Goal: Information Seeking & Learning: Understand process/instructions

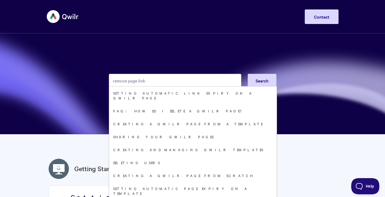
drag, startPoint x: 138, startPoint y: 82, endPoint x: 59, endPoint y: 71, distance: 79.1
click at [59, 71] on section "remove page link Search Setting automatic link expiry on a Qwilr Page FAQ: How …" at bounding box center [192, 67] width 385 height 135
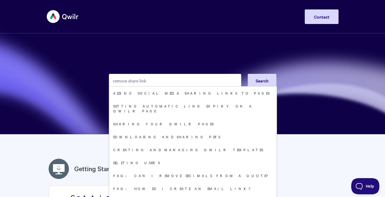
type input "remove share link"
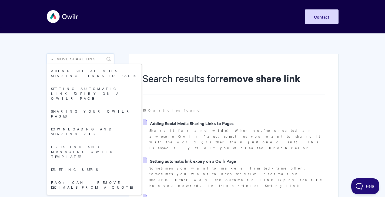
drag, startPoint x: 85, startPoint y: 60, endPoint x: 71, endPoint y: 61, distance: 13.8
click at [71, 61] on input "remove share link" at bounding box center [80, 59] width 67 height 11
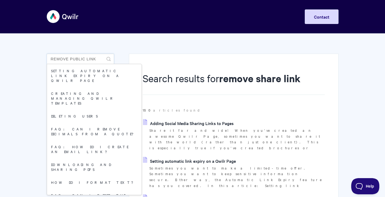
type input "remove public link"
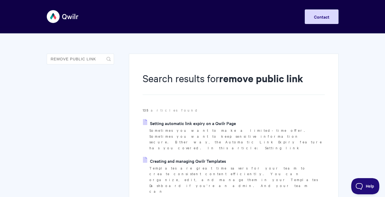
click at [217, 125] on link "Setting automatic link expiry on a Qwilr Page" at bounding box center [189, 123] width 93 height 8
drag, startPoint x: 69, startPoint y: 59, endPoint x: 45, endPoint y: 62, distance: 24.2
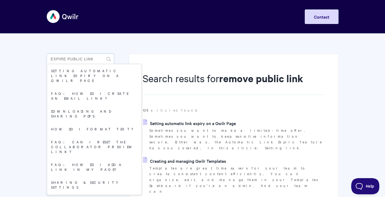
type input "expire public link"
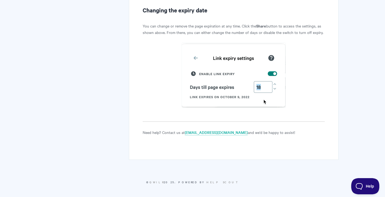
scroll to position [884, 0]
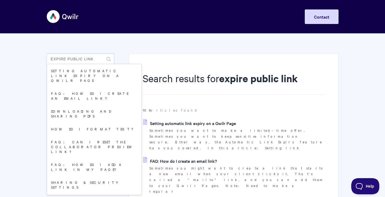
drag, startPoint x: 84, startPoint y: 60, endPoint x: 67, endPoint y: 58, distance: 17.4
click at [67, 58] on input "expire public link" at bounding box center [80, 59] width 67 height 11
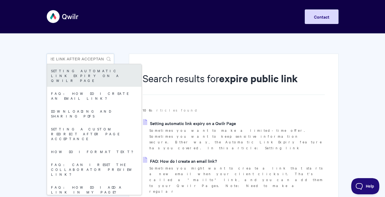
scroll to position [0, 17]
type input "expire link after acceptance"
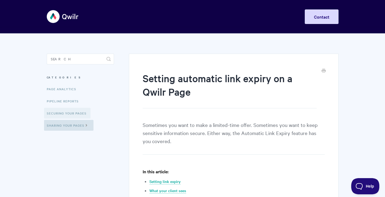
click at [77, 115] on link "Securing Your Pages" at bounding box center [67, 113] width 46 height 11
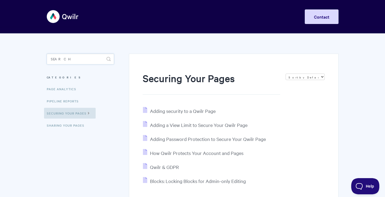
click at [68, 60] on input "Search" at bounding box center [80, 59] width 67 height 11
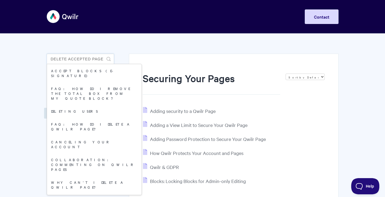
type input "delete accepted page"
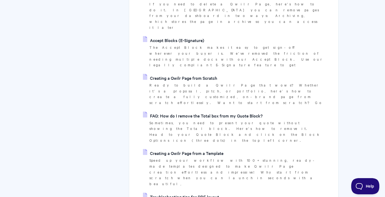
scroll to position [135, 0]
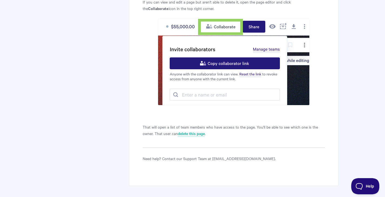
scroll to position [142, 0]
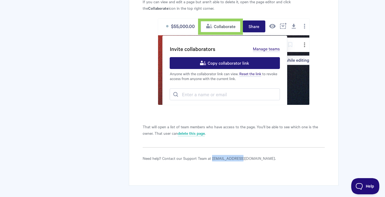
drag, startPoint x: 212, startPoint y: 160, endPoint x: 237, endPoint y: 159, distance: 24.6
click at [237, 159] on p "Need help? Contact our Support Team at [EMAIL_ADDRESS][DOMAIN_NAME]." at bounding box center [234, 158] width 182 height 6
copy p "[EMAIL_ADDRESS][DOMAIN_NAME]"
click at [190, 134] on link "delete this page" at bounding box center [191, 134] width 27 height 6
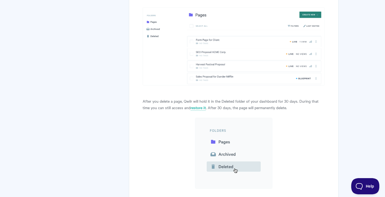
scroll to position [568, 0]
